Goal: Obtain resource: Obtain resource

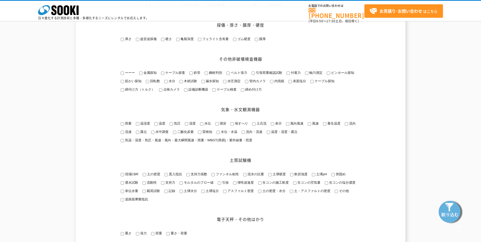
scroll to position [355, 0]
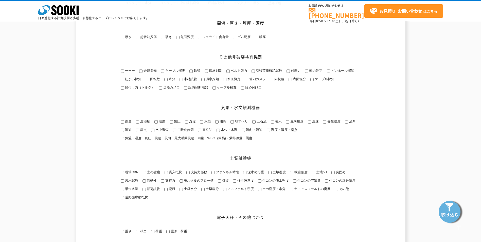
click at [157, 123] on input "温度" at bounding box center [155, 121] width 3 height 3
checkbox input "true"
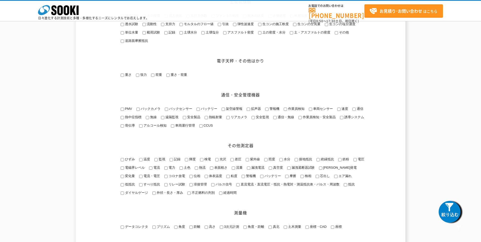
scroll to position [466, 0]
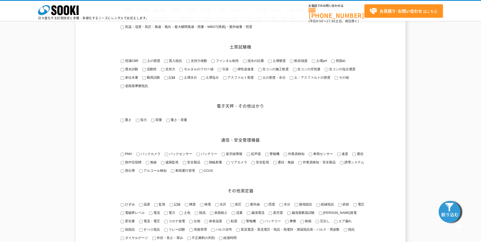
click at [451, 212] on img at bounding box center [450, 211] width 25 height 25
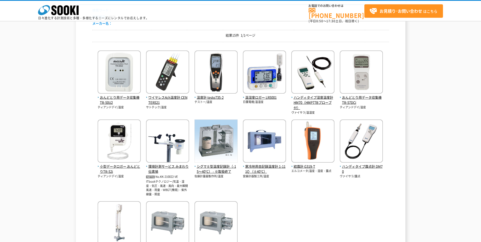
scroll to position [76, 0]
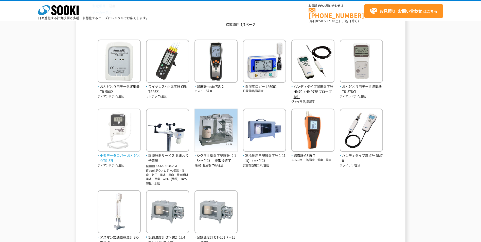
click at [120, 138] on img at bounding box center [119, 131] width 43 height 44
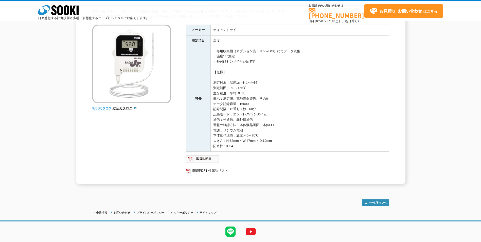
scroll to position [40, 0]
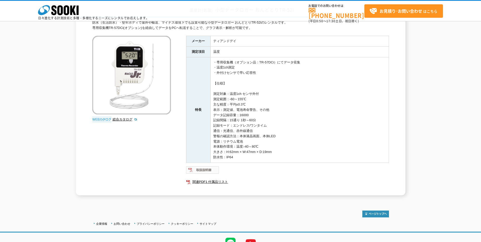
click at [200, 170] on img at bounding box center [202, 170] width 33 height 8
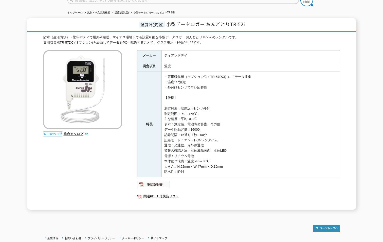
scroll to position [66, 0]
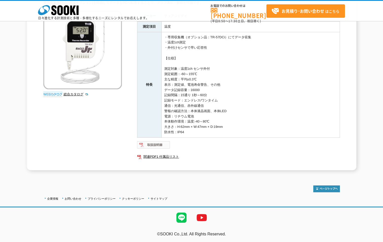
click at [160, 146] on img at bounding box center [153, 145] width 33 height 8
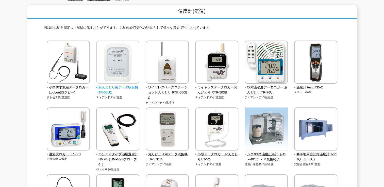
scroll to position [76, 0]
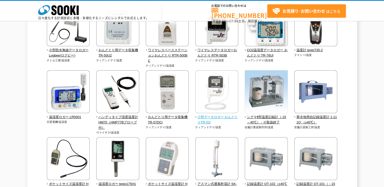
click at [210, 115] on span "小型データロガー おんどとりTR-52i" at bounding box center [216, 120] width 43 height 11
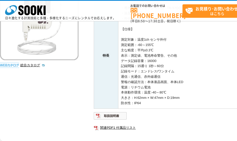
scroll to position [95, 0]
click at [111, 114] on img at bounding box center [110, 115] width 33 height 8
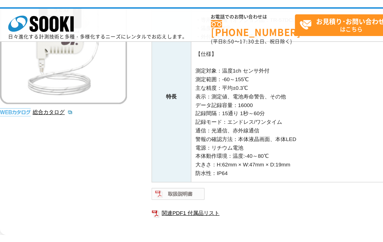
scroll to position [66, 0]
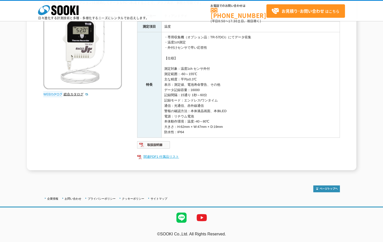
click at [163, 155] on link "関連PDF1 付属品リスト" at bounding box center [238, 156] width 203 height 7
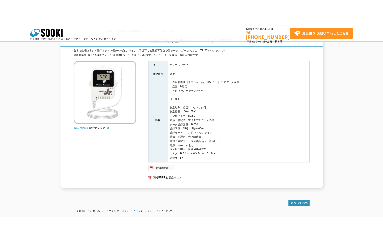
scroll to position [66, 0]
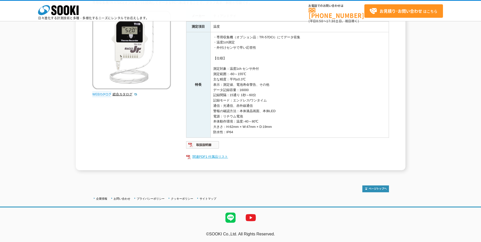
click at [202, 156] on link "関連PDF1 付属品リスト" at bounding box center [287, 156] width 203 height 7
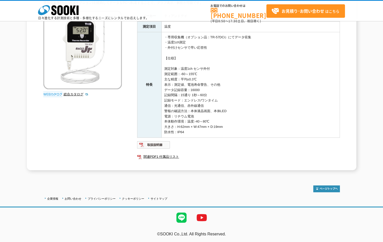
scroll to position [0, 0]
